Goal: Find specific page/section: Find specific page/section

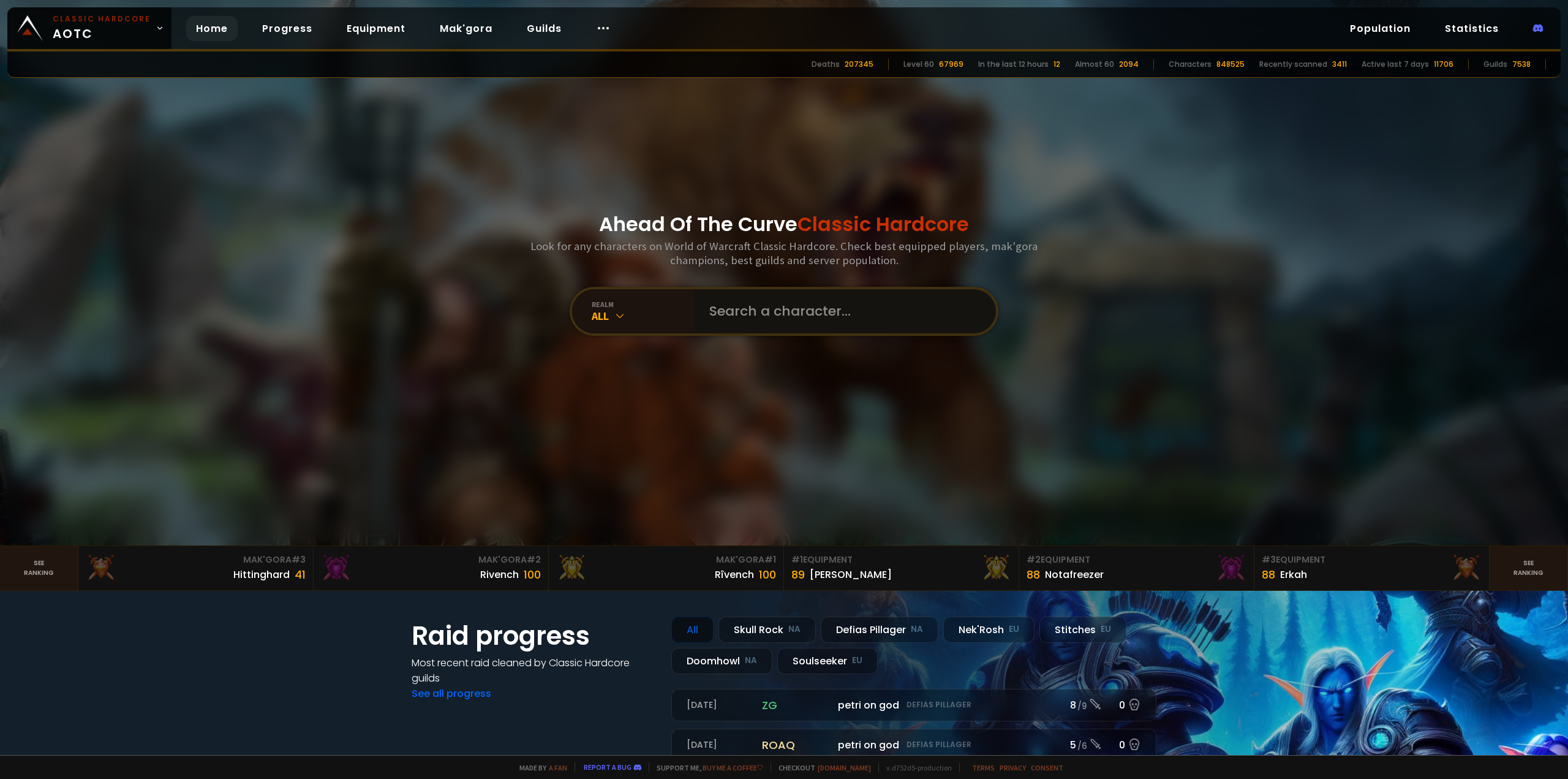
click at [774, 312] on input "text" at bounding box center [842, 311] width 279 height 45
type input "Z"
type input "T"
paste input "Xaryu"
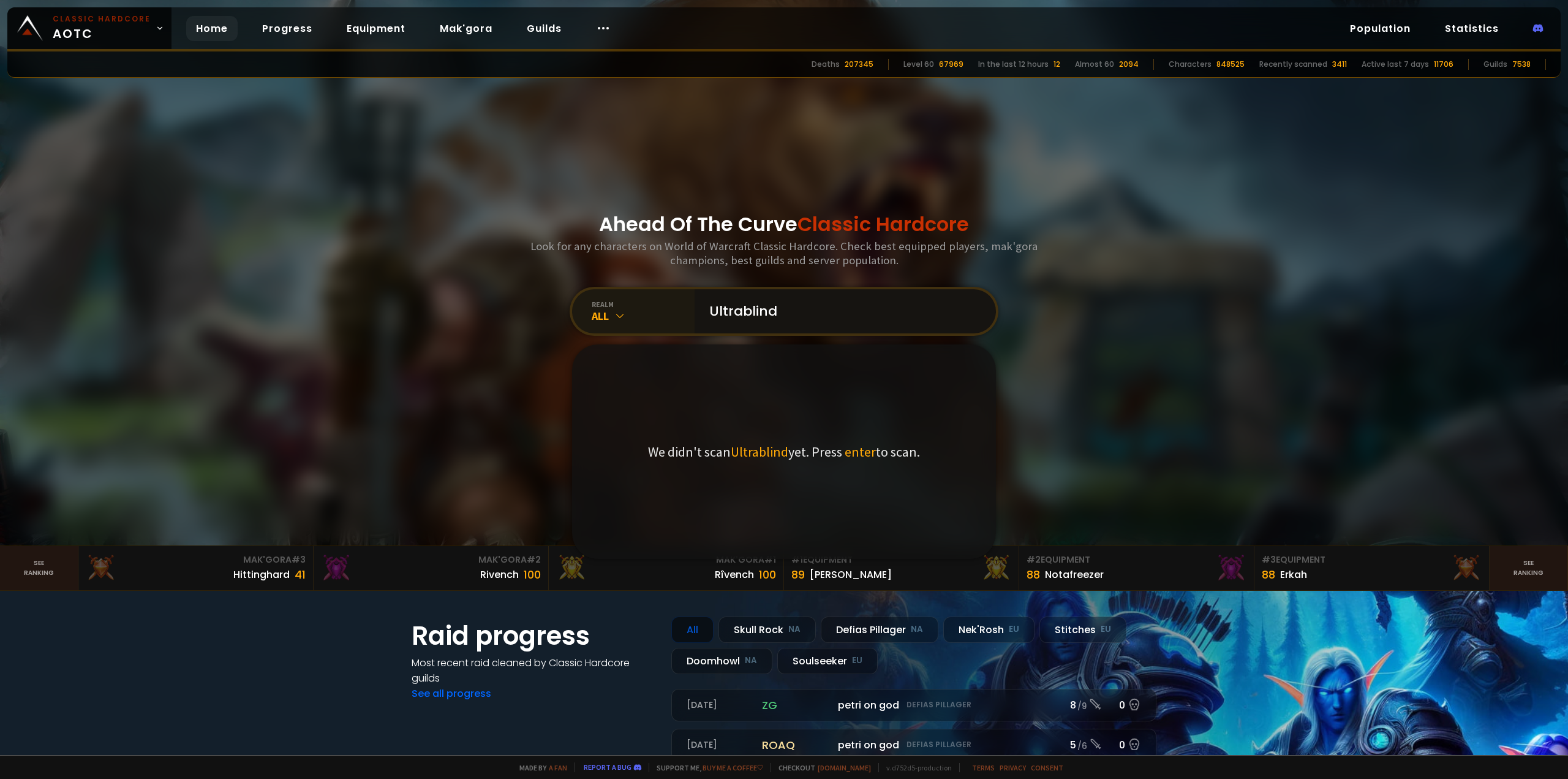
type input "Ultrablind"
click at [574, 322] on div "realm All" at bounding box center [633, 311] width 122 height 45
click at [595, 312] on div "All" at bounding box center [643, 316] width 103 height 14
click at [523, 286] on div "Ahead Of The Curve Classic Hardcore Look for any characters on World of Warcraf…" at bounding box center [784, 272] width 738 height 545
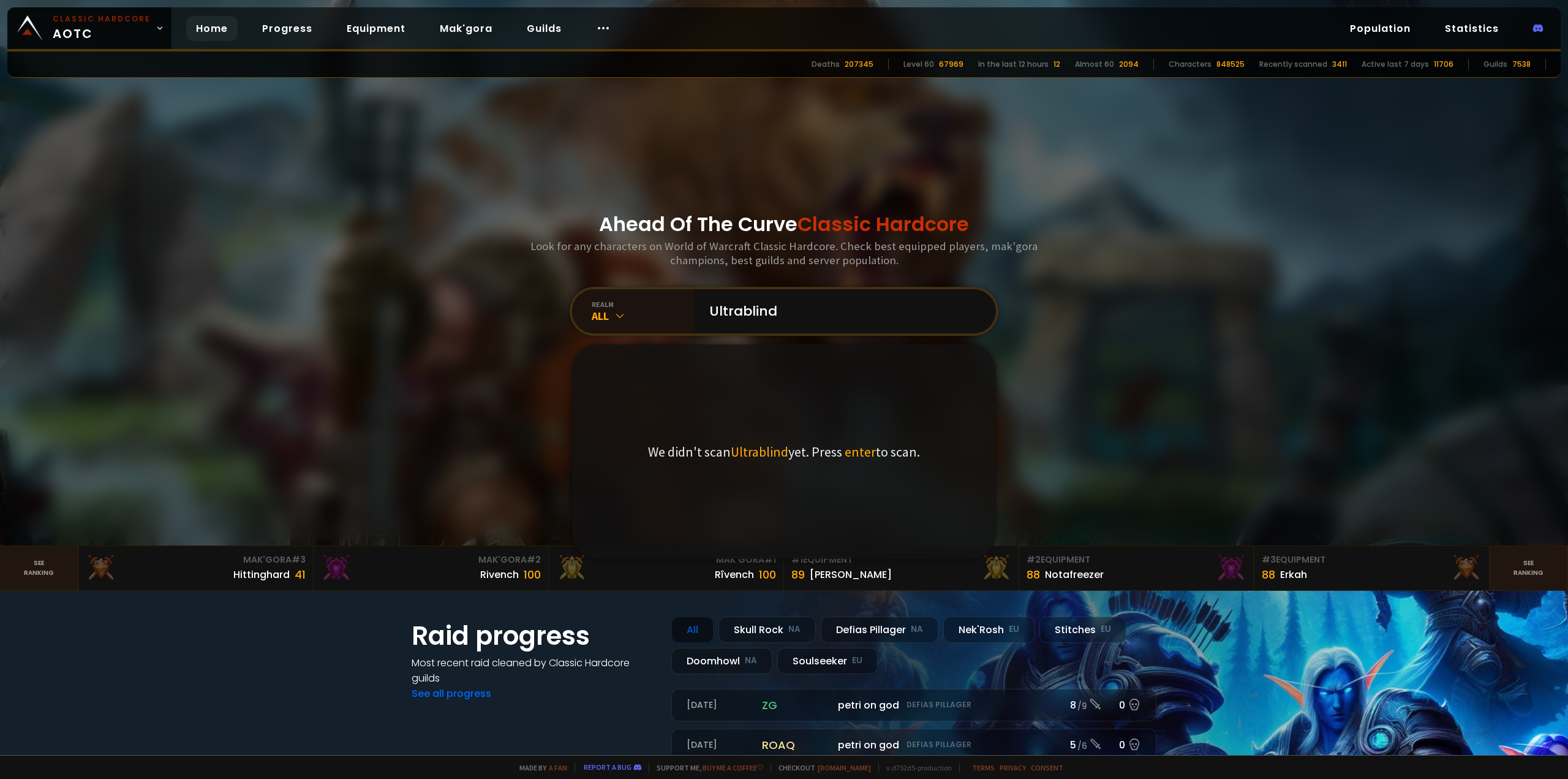
click at [217, 27] on link "Home" at bounding box center [211, 28] width 52 height 25
click at [145, 27] on span "Classic Hardcore AOTC" at bounding box center [101, 28] width 98 height 30
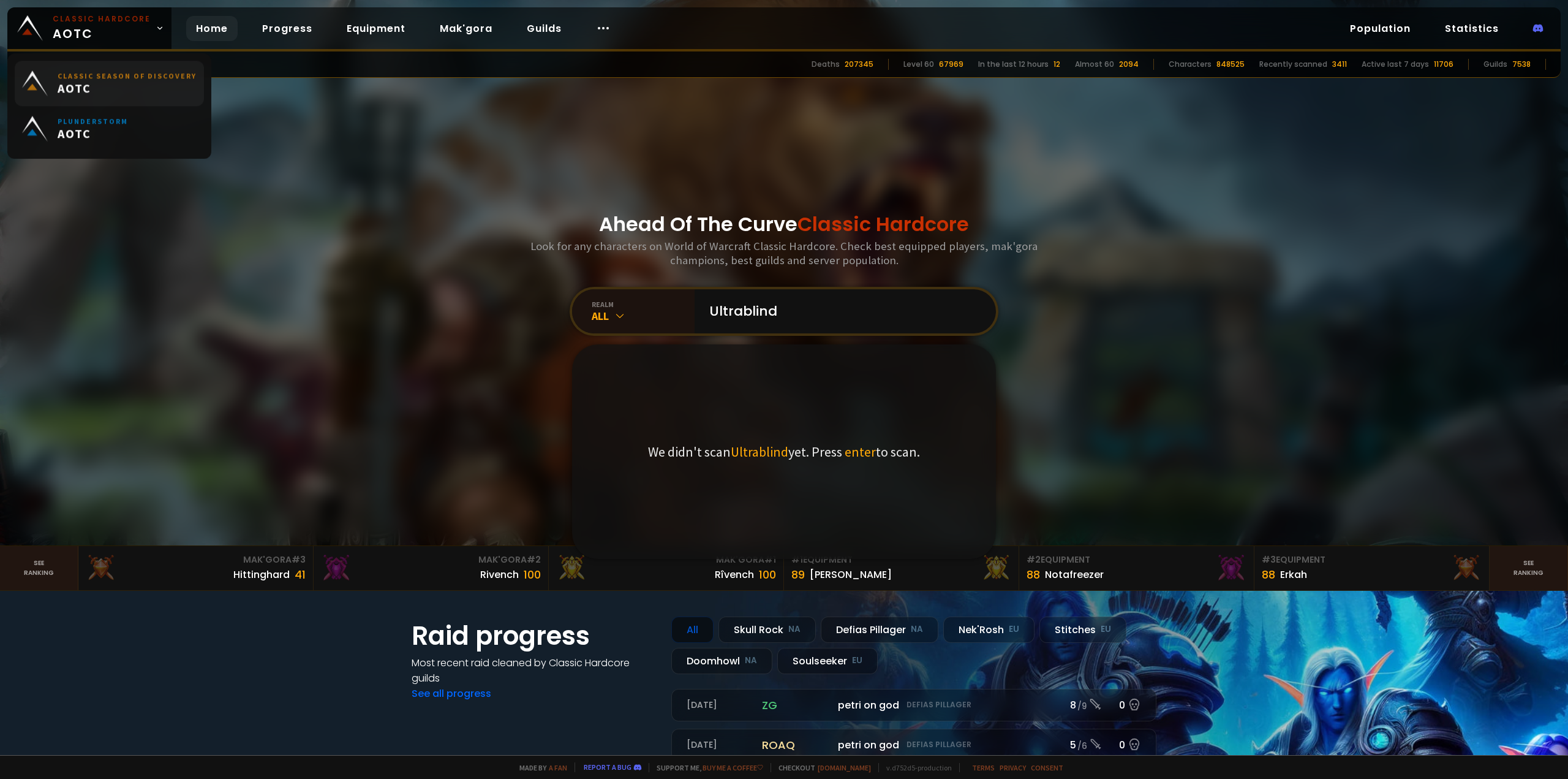
click at [128, 92] on span "AOTC" at bounding box center [127, 89] width 139 height 16
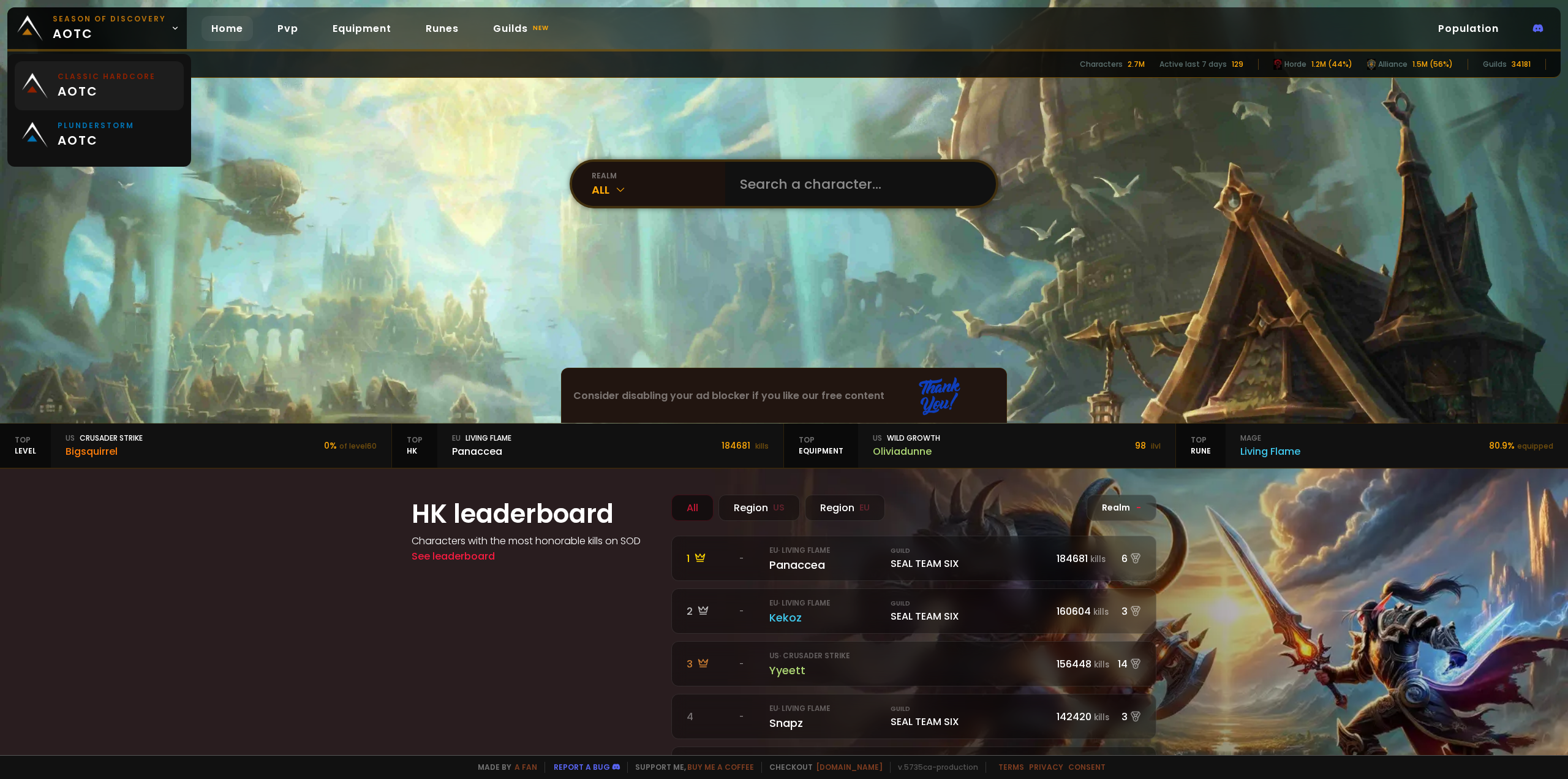
click at [110, 93] on span "aotc" at bounding box center [107, 91] width 98 height 18
